Goal: Task Accomplishment & Management: Manage account settings

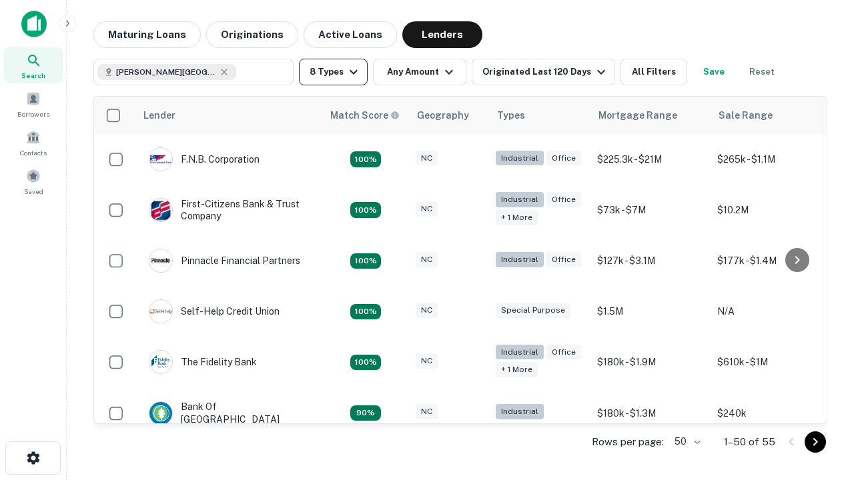
click at [333, 72] on button "8 Types" at bounding box center [333, 72] width 69 height 27
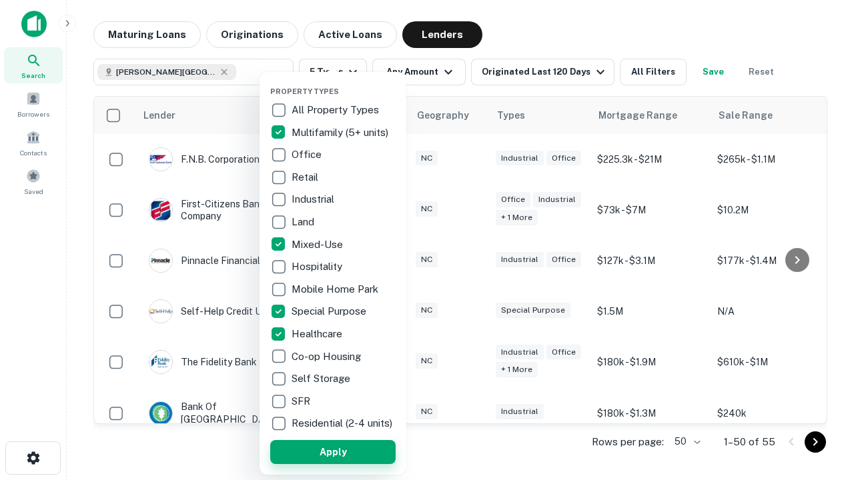
click at [333, 452] on button "Apply" at bounding box center [332, 452] width 125 height 24
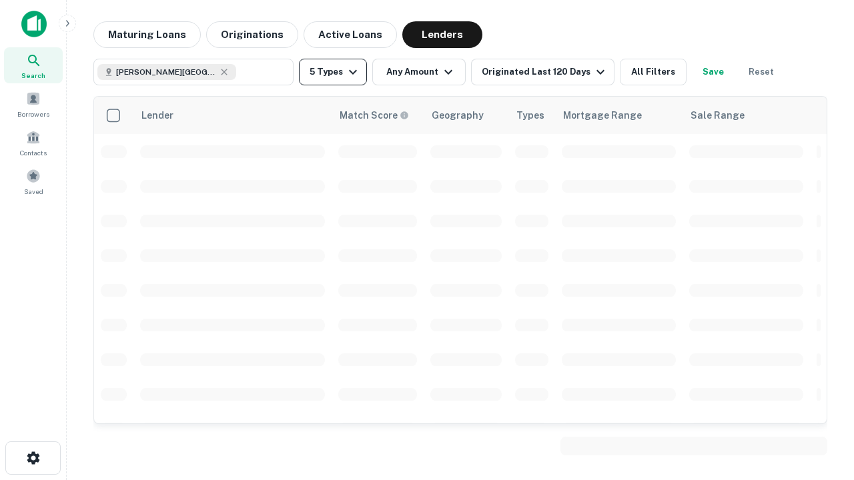
click at [333, 72] on button "5 Types" at bounding box center [333, 72] width 68 height 27
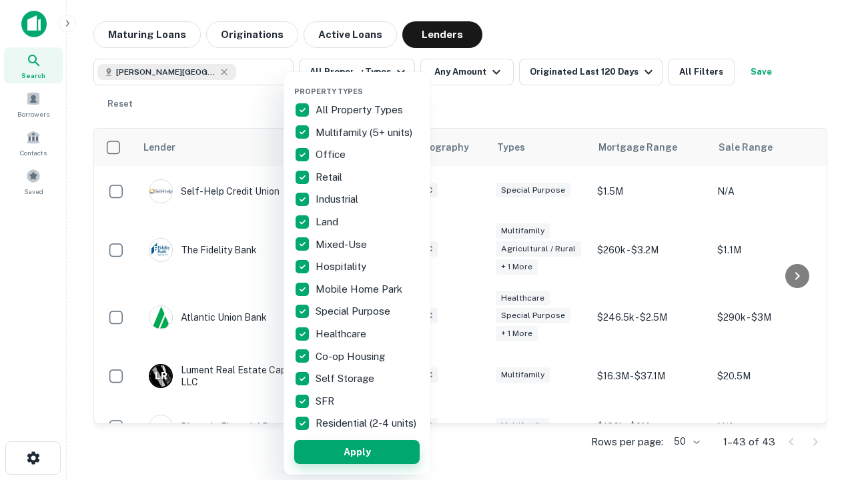
click at [357, 452] on button "Apply" at bounding box center [356, 452] width 125 height 24
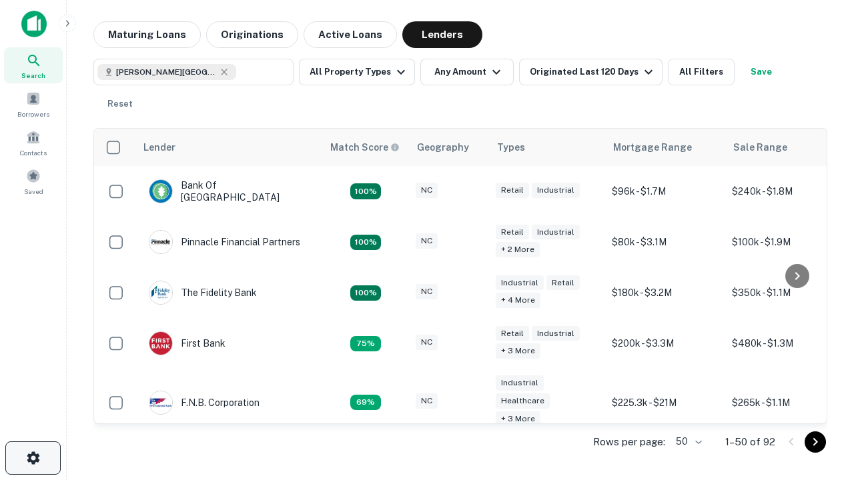
click at [33, 458] on icon "button" at bounding box center [33, 458] width 16 height 16
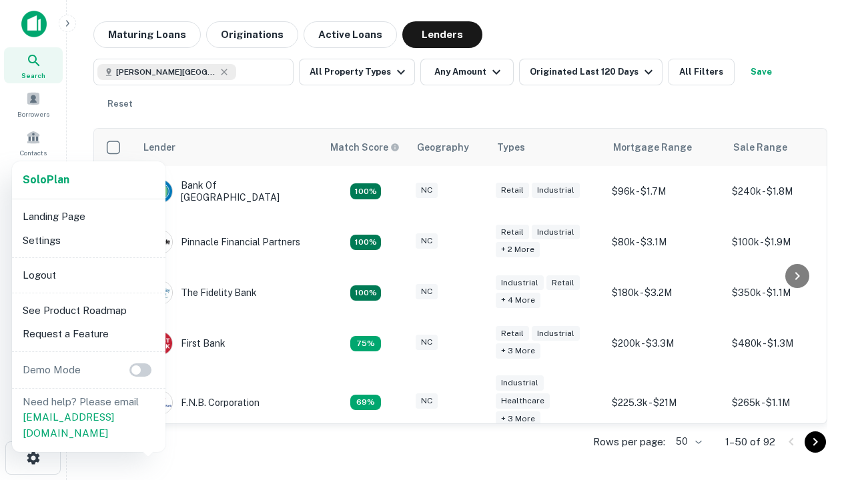
click at [88, 275] on li "Logout" at bounding box center [88, 275] width 143 height 24
